Goal: Task Accomplishment & Management: Complete application form

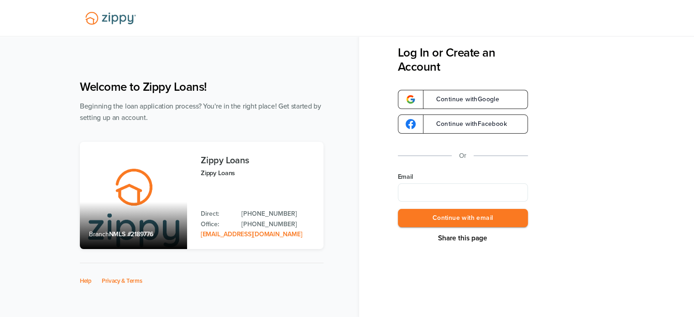
click at [407, 191] on input "Email" at bounding box center [463, 192] width 130 height 18
type input "**********"
click at [446, 216] on button "Continue with email" at bounding box center [463, 218] width 130 height 19
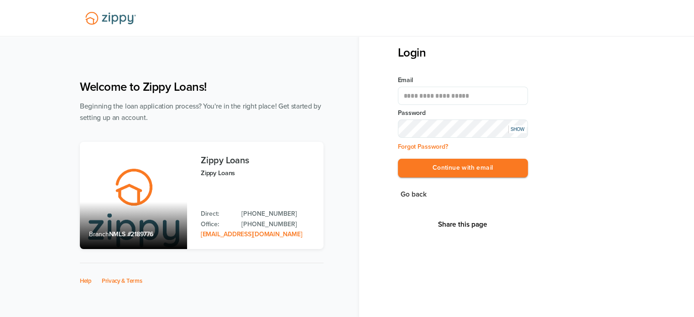
click at [398, 159] on button "Continue with email" at bounding box center [463, 168] width 130 height 19
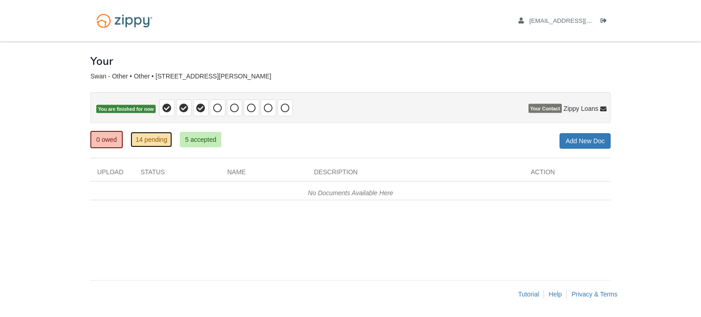
click at [157, 141] on link "14 pending" at bounding box center [151, 140] width 42 height 16
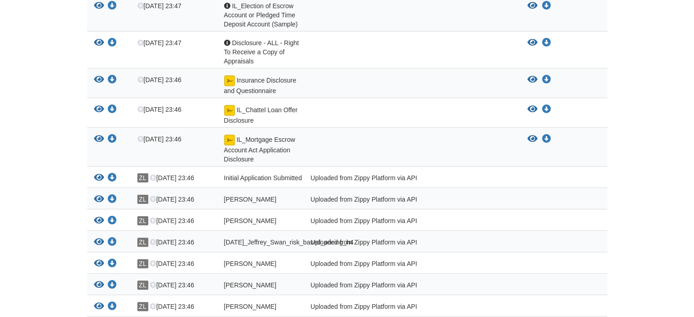
scroll to position [199, 0]
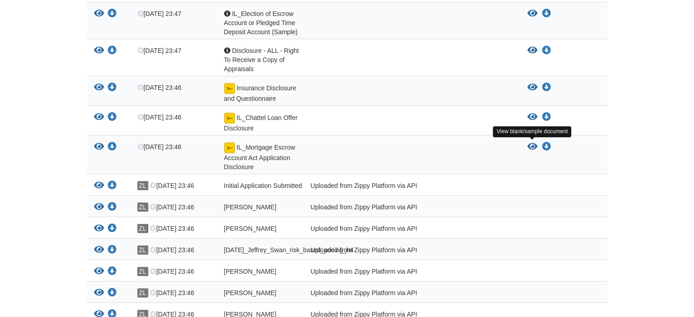
click at [529, 144] on icon "View IL_Mortgage Escrow Account Act Application Disclosure" at bounding box center [532, 146] width 10 height 9
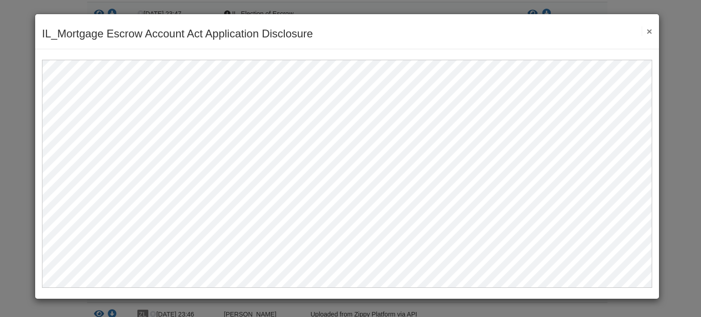
click at [650, 31] on button "×" at bounding box center [647, 31] width 10 height 10
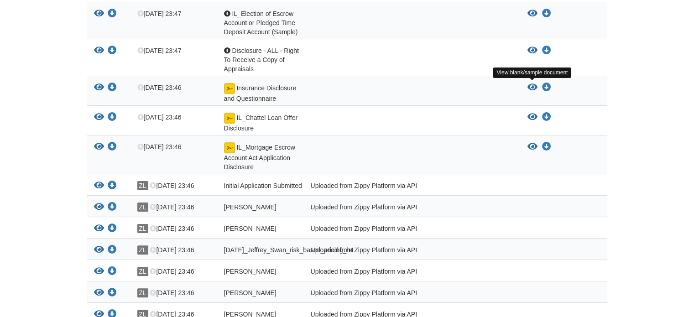
click at [532, 86] on icon "View Insurance Disclosure and Questionnaire" at bounding box center [532, 87] width 10 height 9
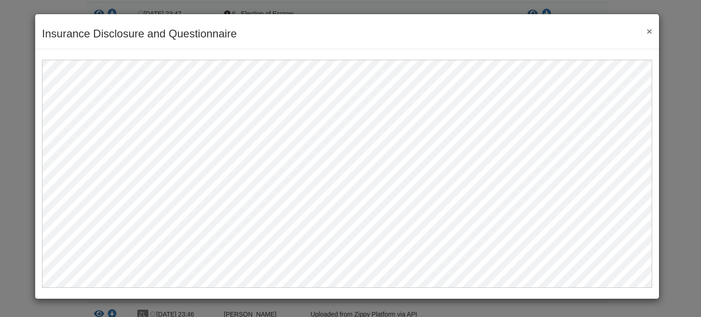
click at [648, 33] on button "×" at bounding box center [647, 31] width 10 height 10
